Goal: Find specific page/section: Find specific page/section

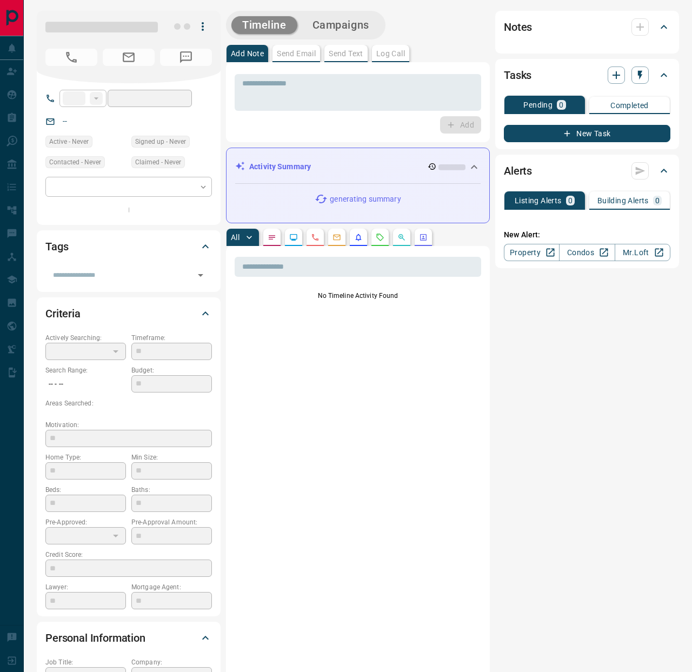
type input "**"
type input "**********"
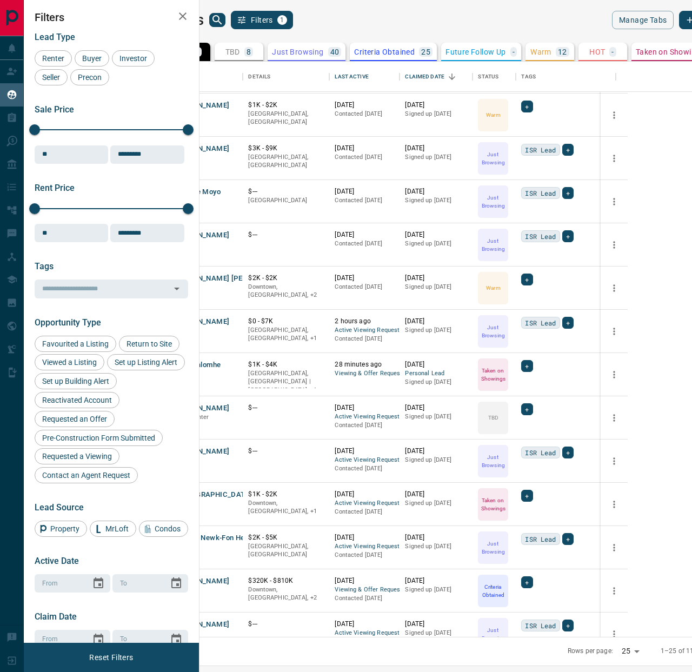
scroll to position [346, 0]
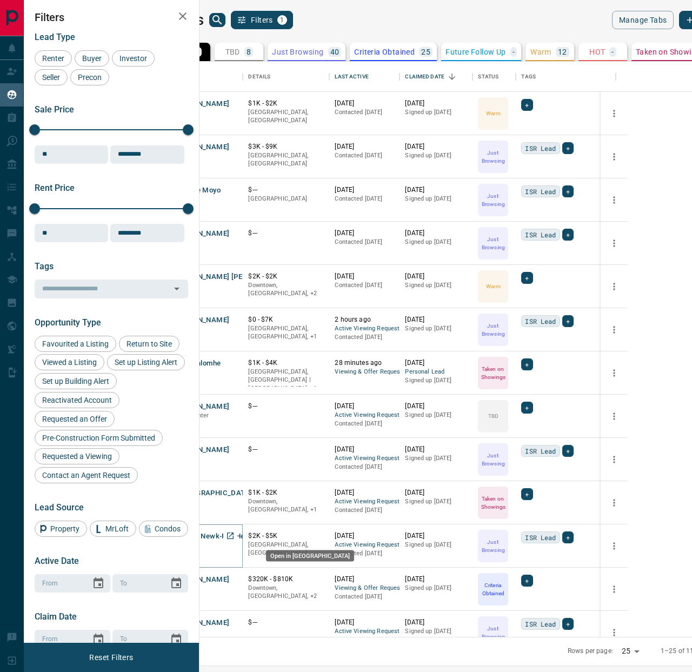
click at [235, 534] on icon "Open in New Tab" at bounding box center [230, 535] width 9 height 9
click at [234, 448] on icon "Open in New Tab" at bounding box center [230, 449] width 6 height 6
click at [234, 403] on icon "Open in New Tab" at bounding box center [230, 406] width 6 height 6
click at [234, 319] on icon "Open in New Tab" at bounding box center [230, 319] width 6 height 6
click at [235, 273] on icon "Open in New Tab" at bounding box center [230, 276] width 9 height 9
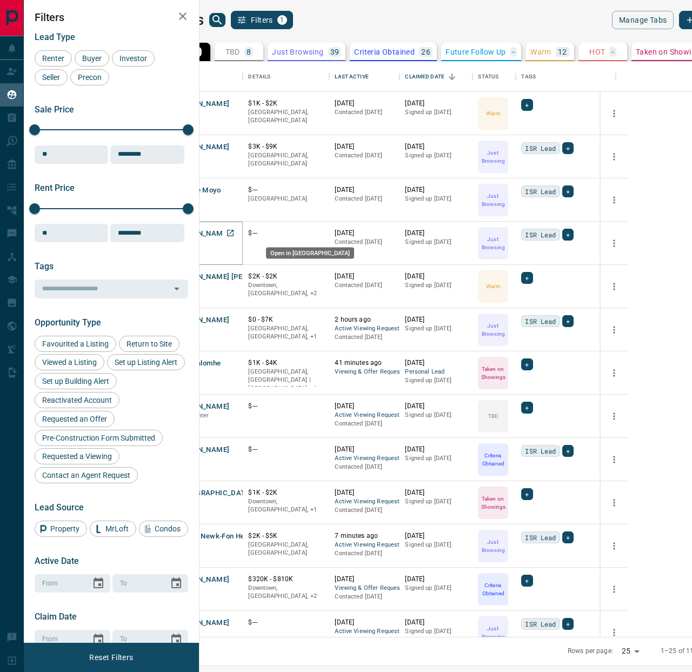
click at [235, 232] on icon "Open in New Tab" at bounding box center [230, 233] width 9 height 9
click at [234, 186] on icon "Open in New Tab" at bounding box center [230, 189] width 6 height 6
click at [235, 150] on icon "Open in New Tab" at bounding box center [230, 146] width 9 height 9
click at [235, 99] on icon "Open in New Tab" at bounding box center [230, 103] width 9 height 9
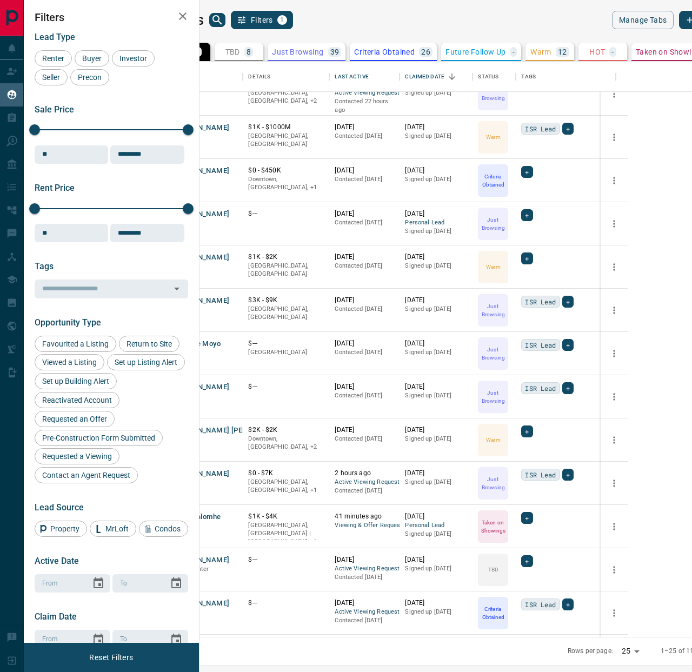
scroll to position [188, 0]
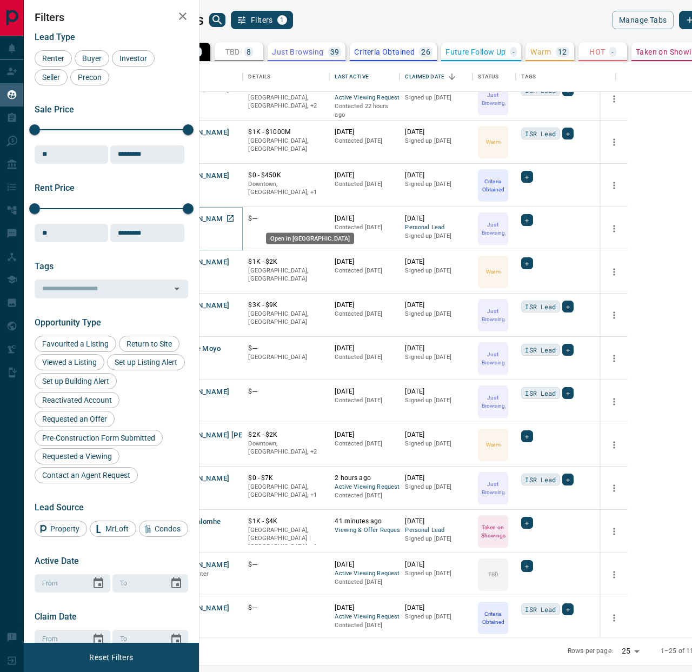
click at [235, 218] on icon "Open in New Tab" at bounding box center [230, 218] width 9 height 9
click at [234, 177] on icon "Open in New Tab" at bounding box center [230, 175] width 6 height 6
click at [235, 132] on icon "Open in New Tab" at bounding box center [230, 132] width 9 height 9
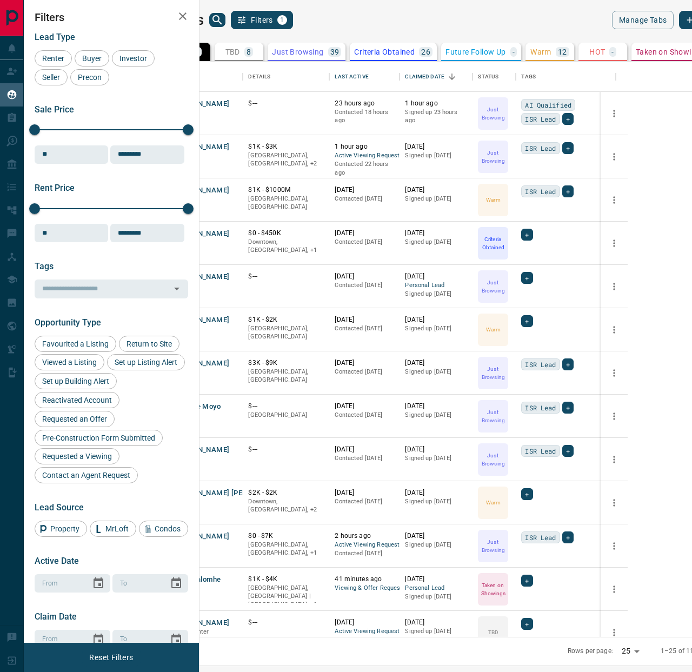
scroll to position [129, 0]
click at [237, 152] on link "Open in New Tab" at bounding box center [230, 148] width 14 height 14
click at [237, 105] on link "Open in New Tab" at bounding box center [230, 104] width 14 height 14
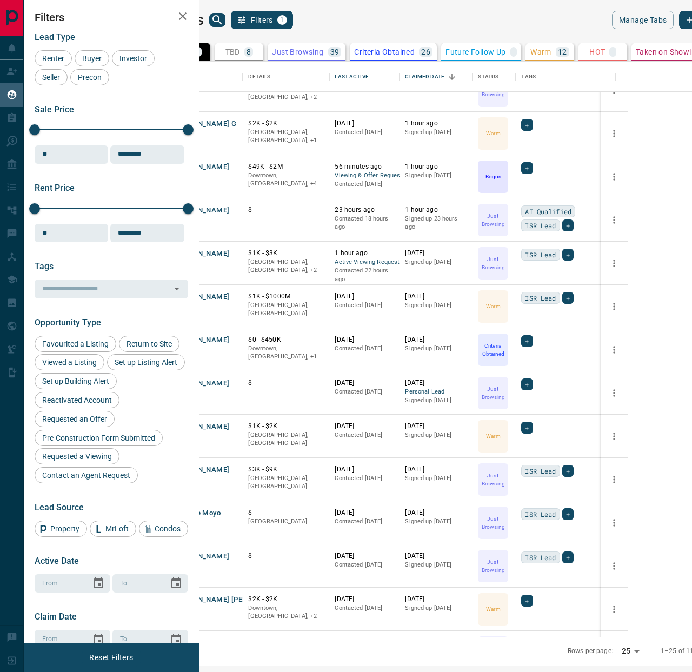
scroll to position [0, 0]
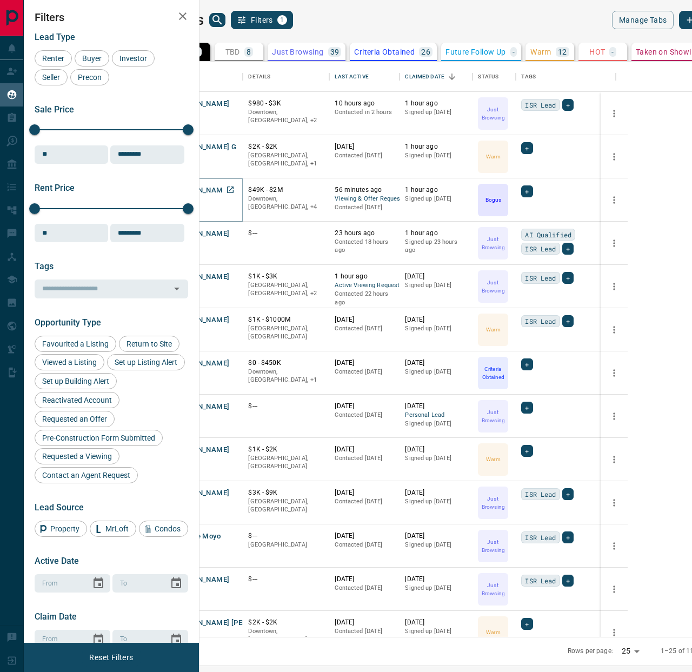
click at [235, 188] on icon "Open in New Tab" at bounding box center [230, 189] width 9 height 9
click at [234, 144] on icon "Open in New Tab" at bounding box center [230, 146] width 6 height 6
click at [235, 101] on icon "Open in New Tab" at bounding box center [230, 103] width 9 height 9
click at [509, 101] on icon at bounding box center [503, 101] width 11 height 11
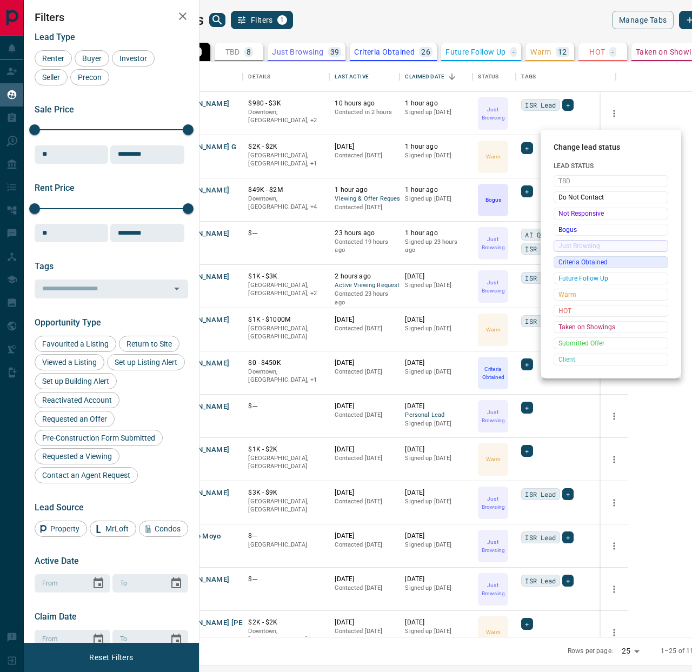
click at [589, 257] on span "Criteria Obtained" at bounding box center [610, 262] width 105 height 11
